Goal: Task Accomplishment & Management: Complete application form

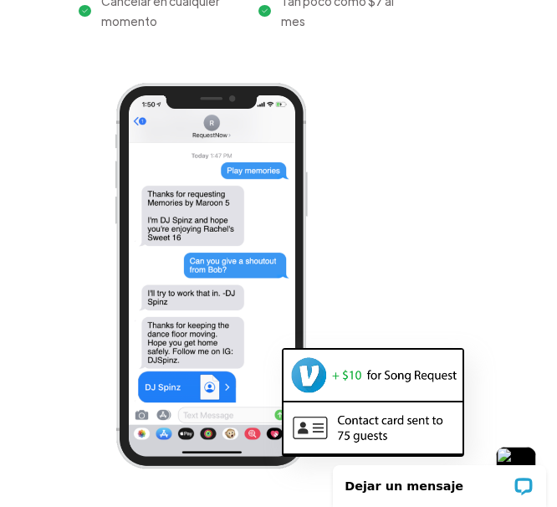
scroll to position [213, 0]
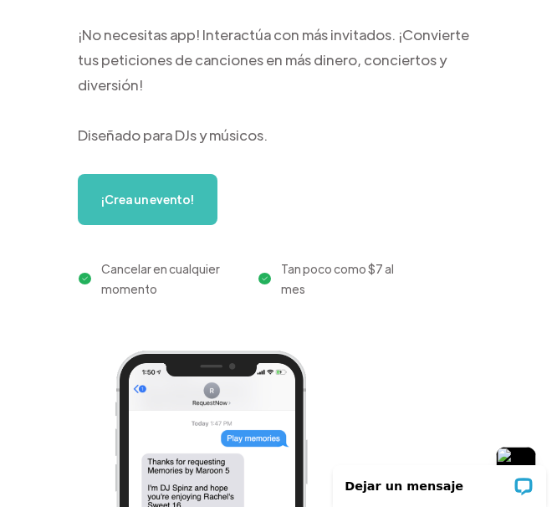
click at [145, 175] on link "¡Crea un evento!" at bounding box center [148, 199] width 140 height 51
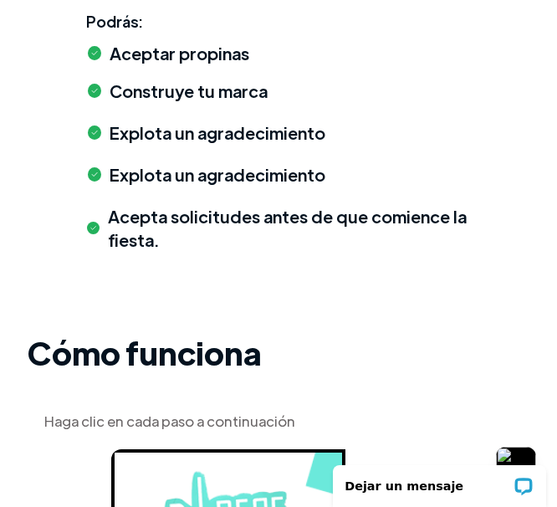
scroll to position [4207, 0]
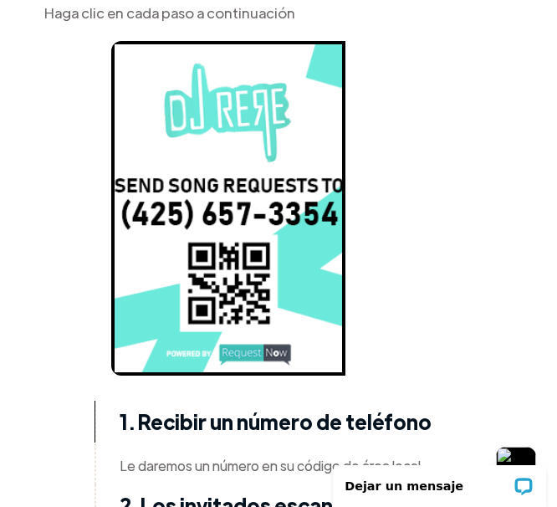
click at [120, 408] on strong "1. Recibir un número de teléfono" at bounding box center [276, 421] width 312 height 26
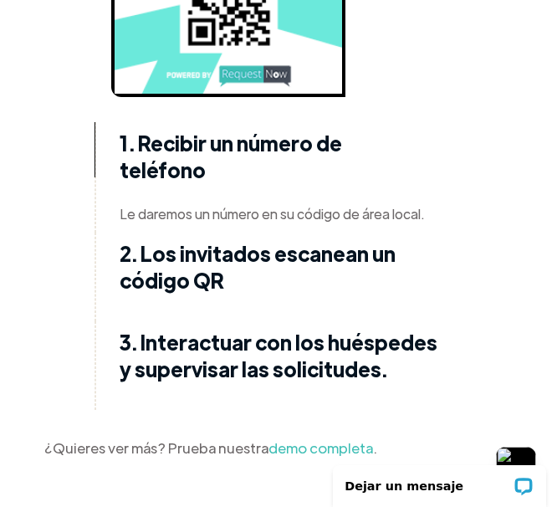
scroll to position [4835, 0]
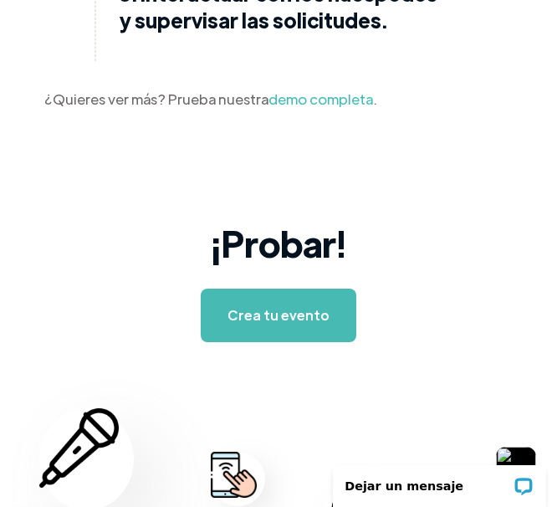
click at [279, 289] on link "Crea tu evento" at bounding box center [279, 316] width 156 height 54
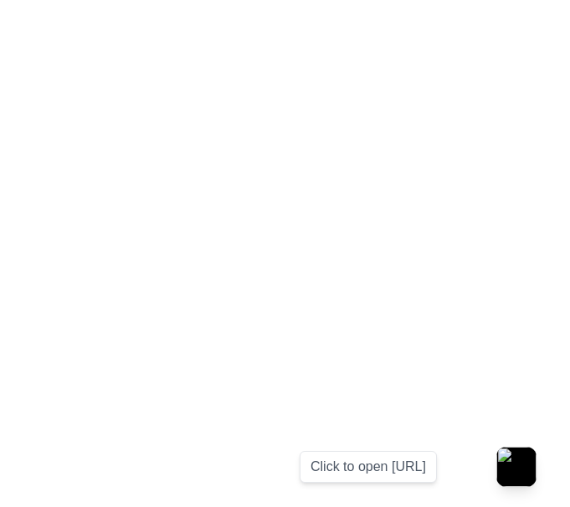
click at [496, 447] on button "button" at bounding box center [516, 467] width 40 height 40
click at [516, 467] on img "button" at bounding box center [516, 467] width 40 height 40
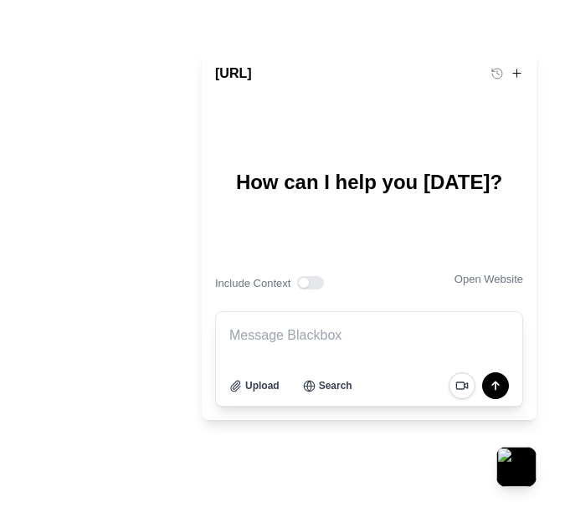
click at [497, 74] on button at bounding box center [497, 73] width 13 height 13
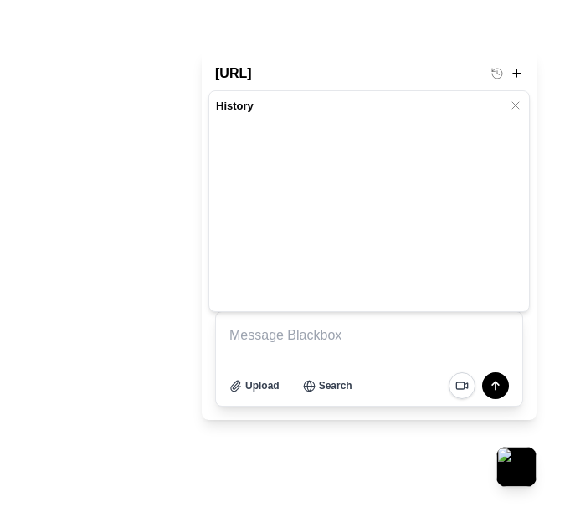
click at [517, 74] on button at bounding box center [517, 73] width 13 height 13
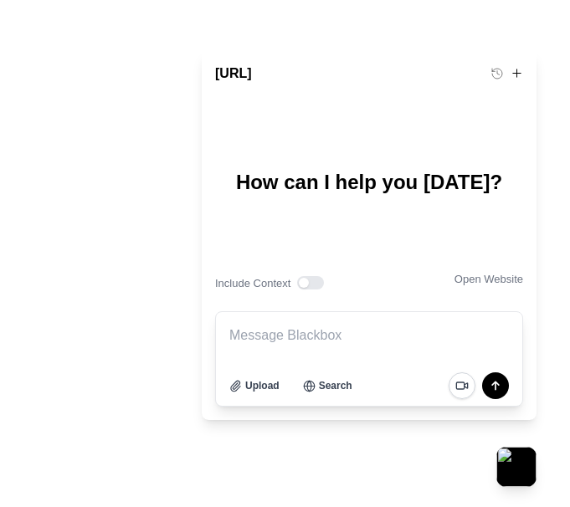
click at [311, 283] on button "Use setting" at bounding box center [310, 282] width 27 height 13
click at [254, 386] on button "Upload" at bounding box center [255, 385] width 64 height 27
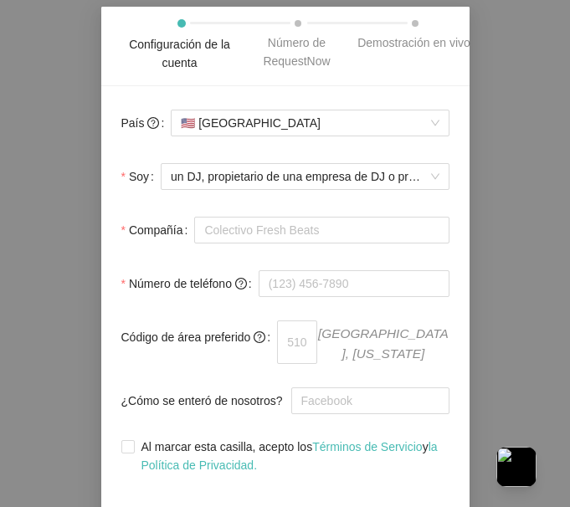
click at [297, 52] on div "Número de RequestNow" at bounding box center [297, 51] width 117 height 37
click at [180, 54] on div "Configuración de la cuenta" at bounding box center [179, 53] width 117 height 37
click at [297, 52] on div "Número de RequestNow" at bounding box center [297, 51] width 117 height 37
click at [414, 43] on div "Demostración en vivo" at bounding box center [413, 42] width 113 height 18
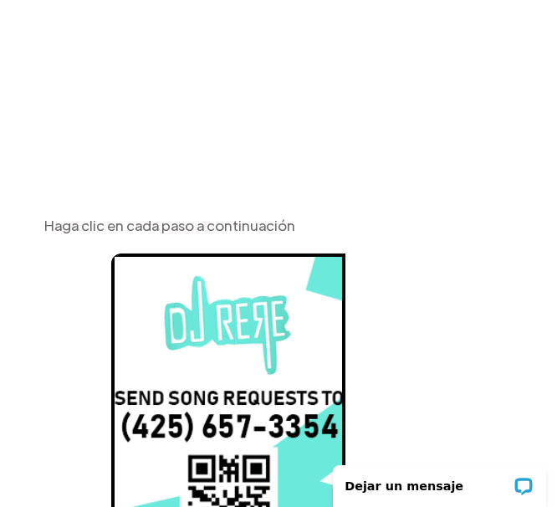
scroll to position [4486, 0]
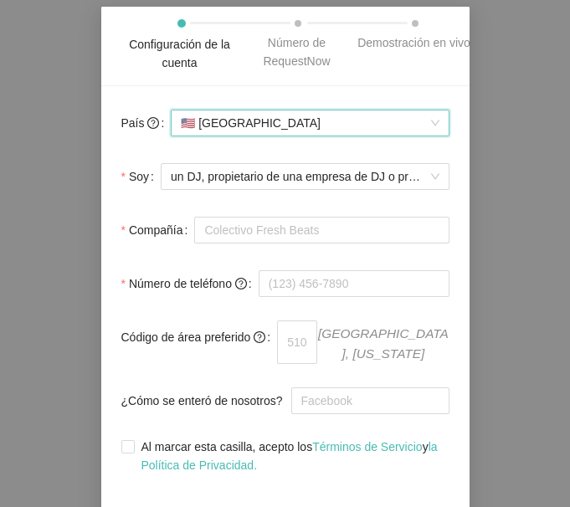
scroll to position [49, 0]
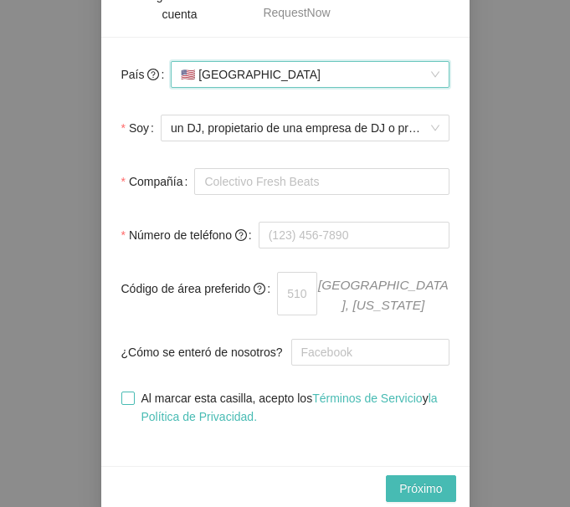
click at [127, 392] on input "Al marcar esta casilla, acepto los Términos de Servicio y la Política de Privac…" at bounding box center [127, 398] width 12 height 12
checkbox input "true"
click at [285, 207] on body "Texto original Valora esta traducción Tu opinión servirá para ayudar a mejorar …" at bounding box center [285, 253] width 570 height 507
